Goal: Navigation & Orientation: Find specific page/section

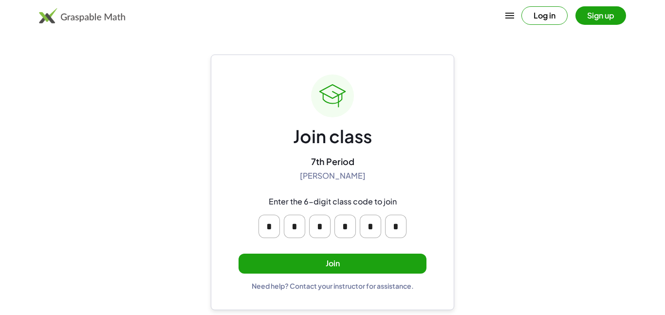
click at [391, 266] on button "Join" at bounding box center [333, 264] width 188 height 20
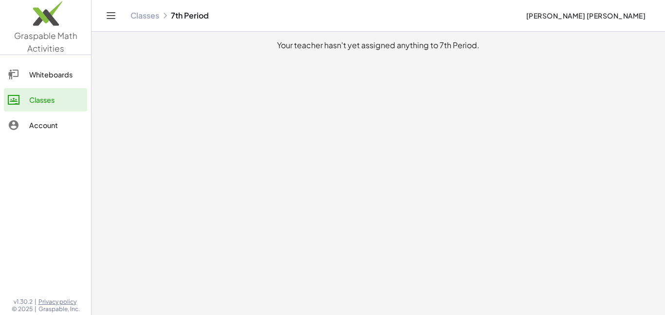
click at [27, 70] on div at bounding box center [18, 75] width 21 height 12
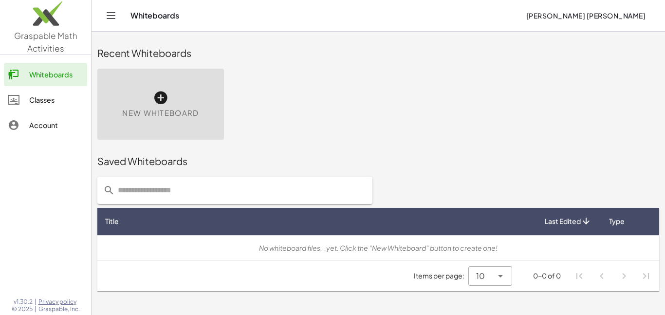
click at [39, 95] on div "Classes" at bounding box center [56, 100] width 54 height 12
